Goal: Transaction & Acquisition: Book appointment/travel/reservation

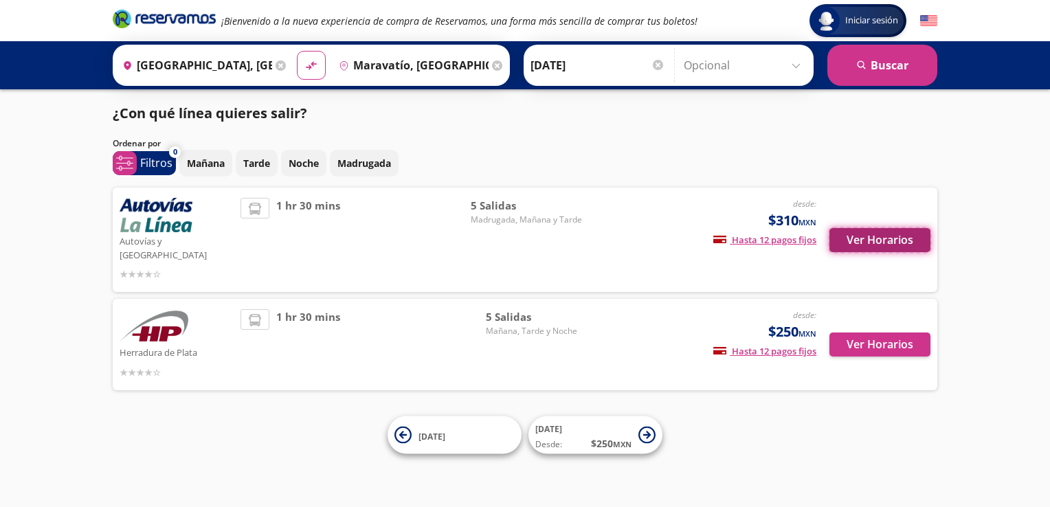
click at [884, 234] on button "Ver Horarios" at bounding box center [879, 240] width 101 height 24
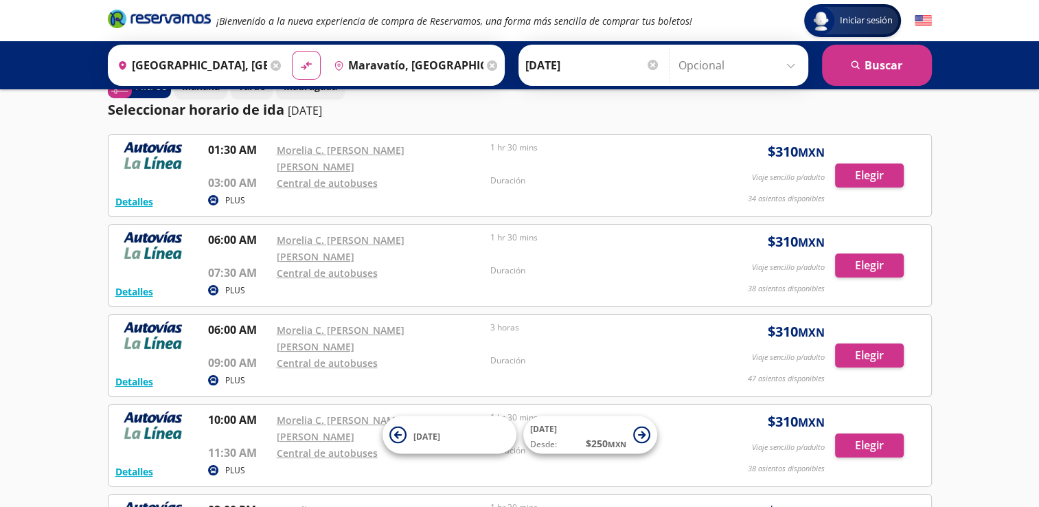
scroll to position [34, 0]
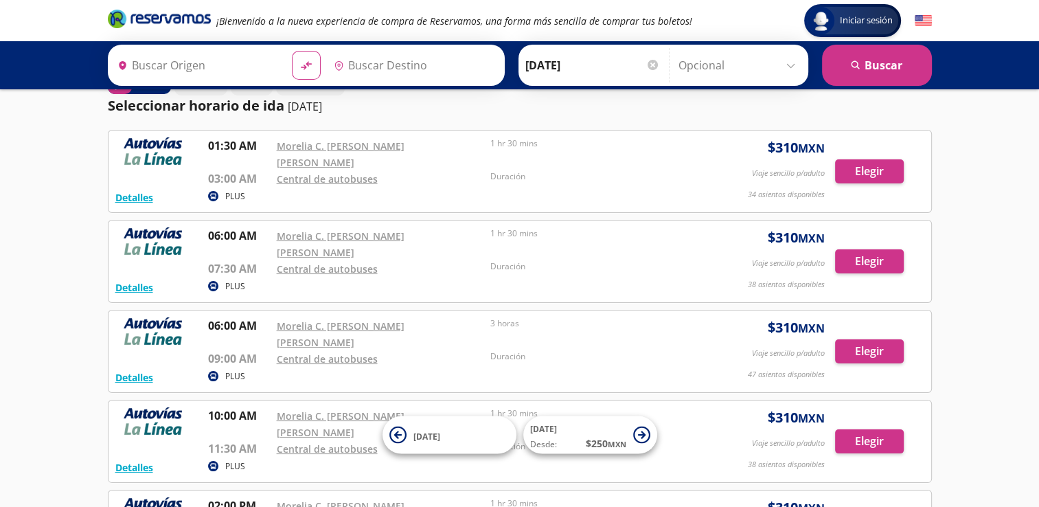
type input "[GEOGRAPHIC_DATA], [GEOGRAPHIC_DATA]"
type input "Maravatío, [GEOGRAPHIC_DATA]"
type input "[GEOGRAPHIC_DATA], [GEOGRAPHIC_DATA]"
type input "Maravatío, [GEOGRAPHIC_DATA]"
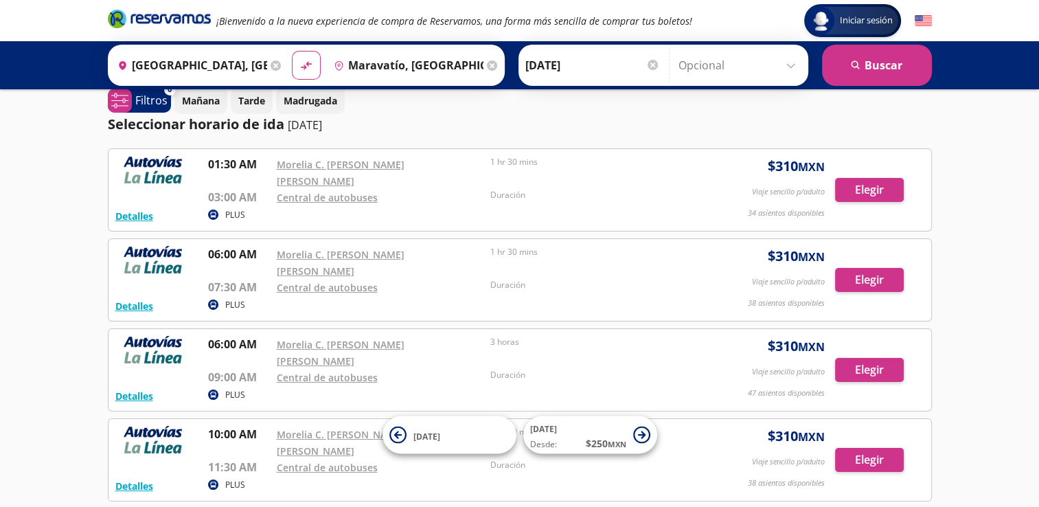
scroll to position [0, 0]
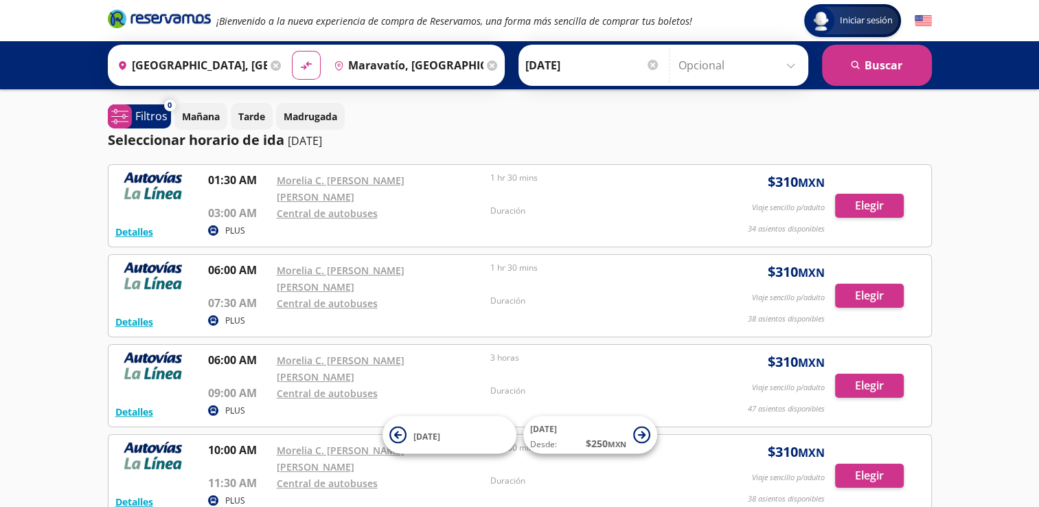
click at [271, 65] on icon at bounding box center [276, 65] width 10 height 10
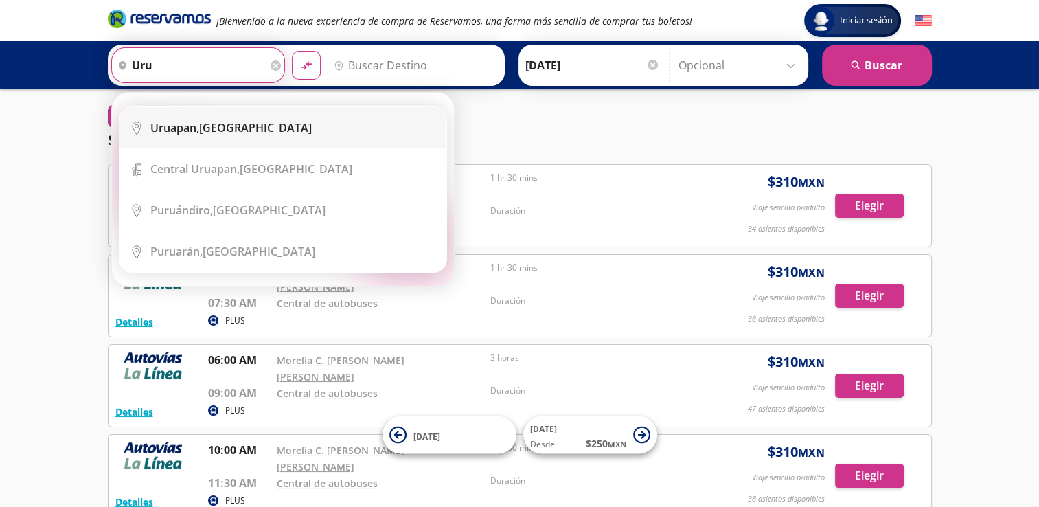
click at [217, 133] on div "Uruapan, [GEOGRAPHIC_DATA]" at bounding box center [230, 127] width 161 height 15
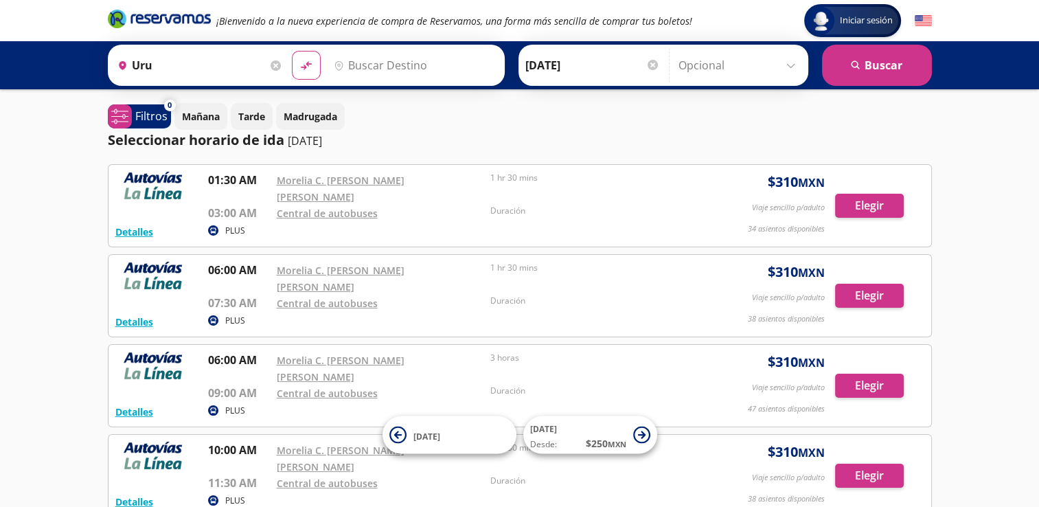
type input "Uruapan, [GEOGRAPHIC_DATA]"
click at [373, 62] on input "Destino" at bounding box center [412, 65] width 169 height 34
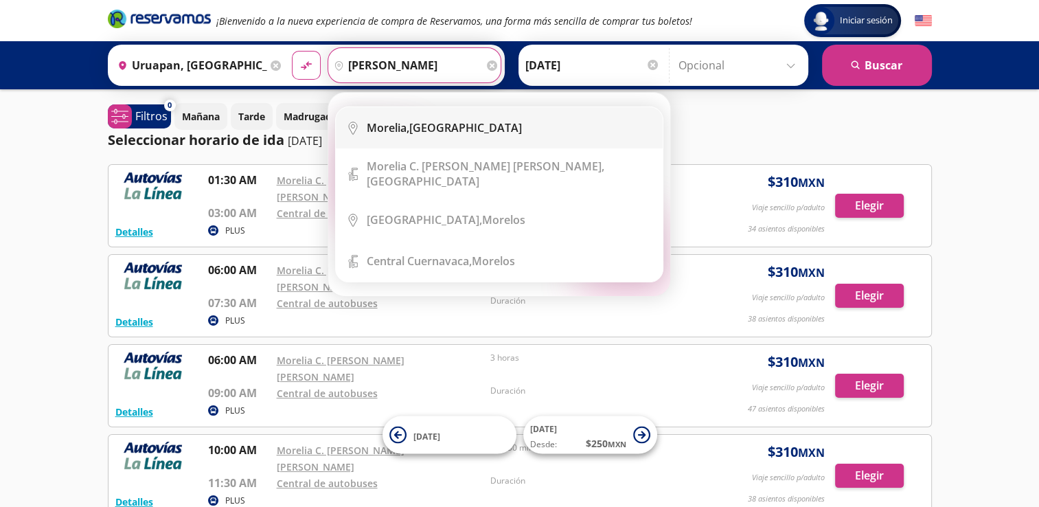
click at [386, 122] on b "Morelia," at bounding box center [388, 127] width 43 height 15
type input "[GEOGRAPHIC_DATA], [GEOGRAPHIC_DATA]"
